Goal: Check status: Check status

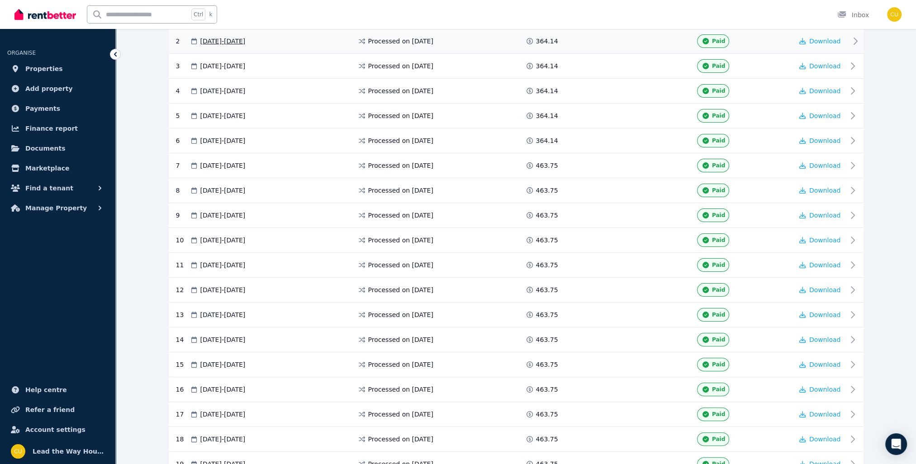
scroll to position [52, 0]
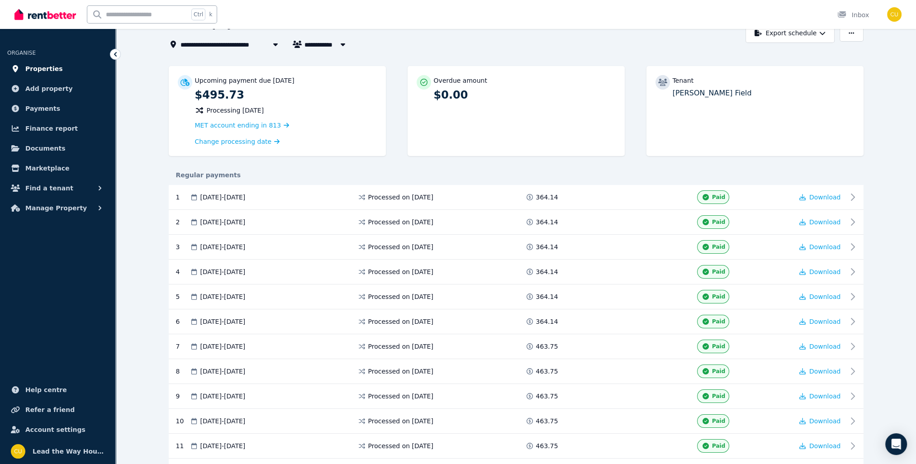
click at [47, 73] on span "Properties" at bounding box center [44, 68] width 38 height 11
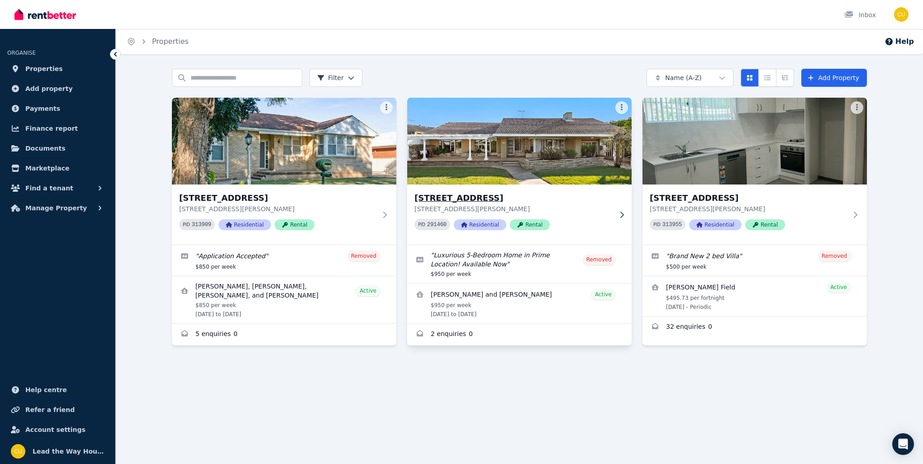
click at [516, 172] on img at bounding box center [520, 140] width 236 height 91
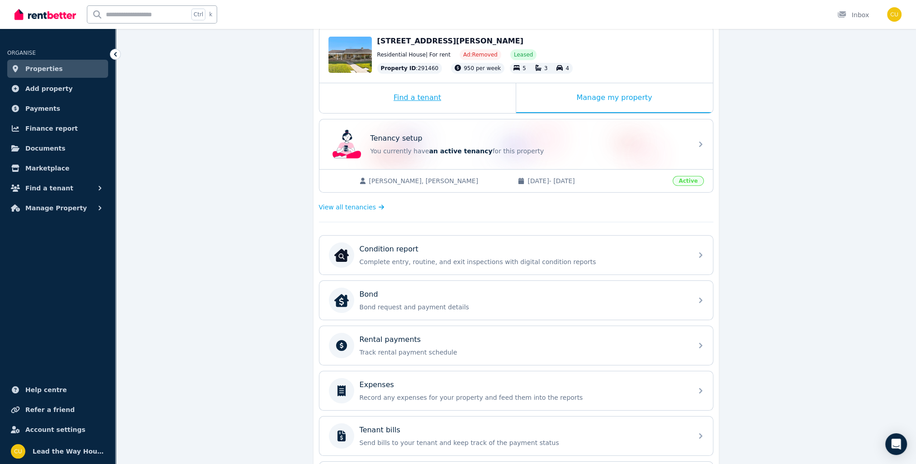
scroll to position [214, 0]
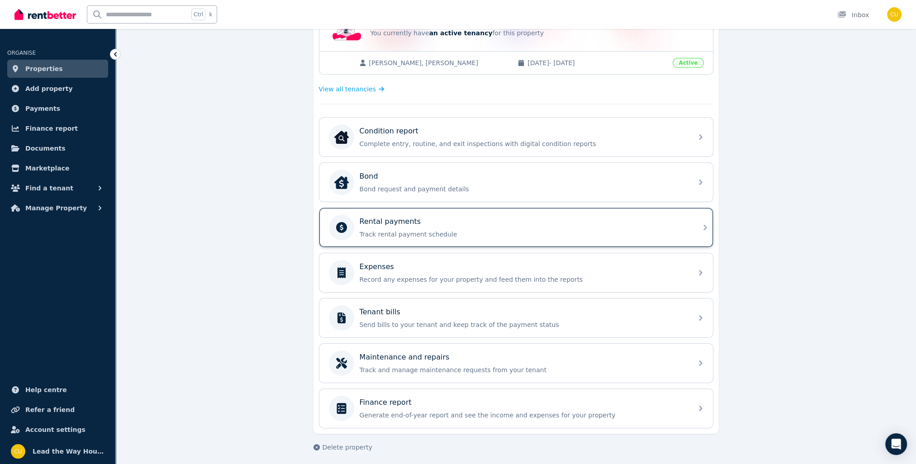
click at [398, 231] on p "Track rental payment schedule" at bounding box center [524, 234] width 328 height 9
